Goal: Task Accomplishment & Management: Manage account settings

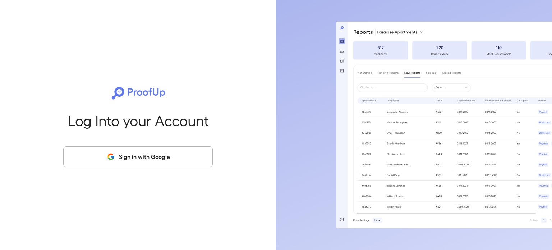
click at [147, 159] on button "Sign in with Google" at bounding box center [138, 156] width 150 height 21
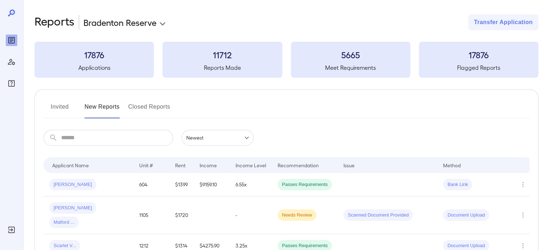
click at [66, 102] on button "Invited" at bounding box center [59, 109] width 32 height 17
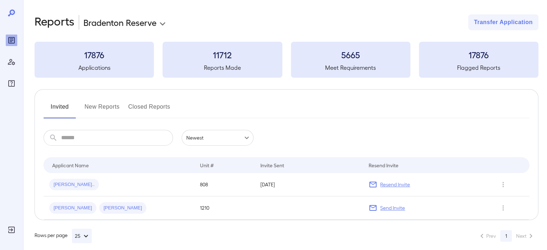
click at [104, 108] on button "New Reports" at bounding box center [101, 109] width 35 height 17
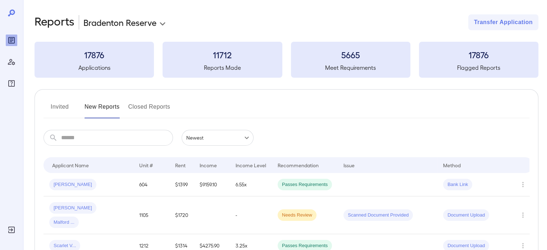
click at [69, 109] on button "Invited" at bounding box center [59, 109] width 32 height 17
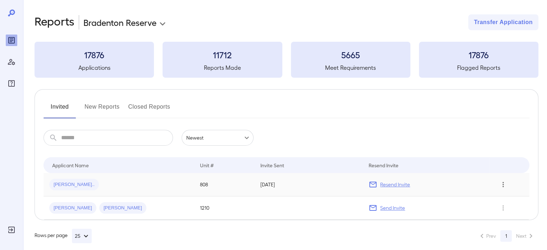
click at [503, 185] on icon "Row Actions" at bounding box center [503, 184] width 8 height 9
click at [504, 198] on li "View Application" at bounding box center [518, 199] width 57 height 12
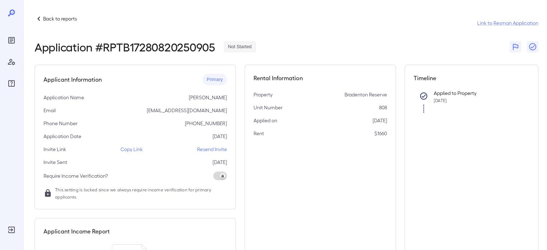
click at [68, 18] on p "Back to reports" at bounding box center [60, 18] width 34 height 7
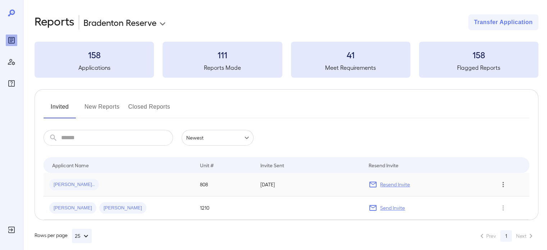
click at [502, 187] on icon "Row Actions" at bounding box center [503, 184] width 8 height 9
click at [426, 132] on div at bounding box center [273, 125] width 547 height 250
click at [502, 186] on icon "Row Actions" at bounding box center [503, 184] width 8 height 9
click at [459, 114] on div at bounding box center [273, 125] width 547 height 250
